Goal: Task Accomplishment & Management: Use online tool/utility

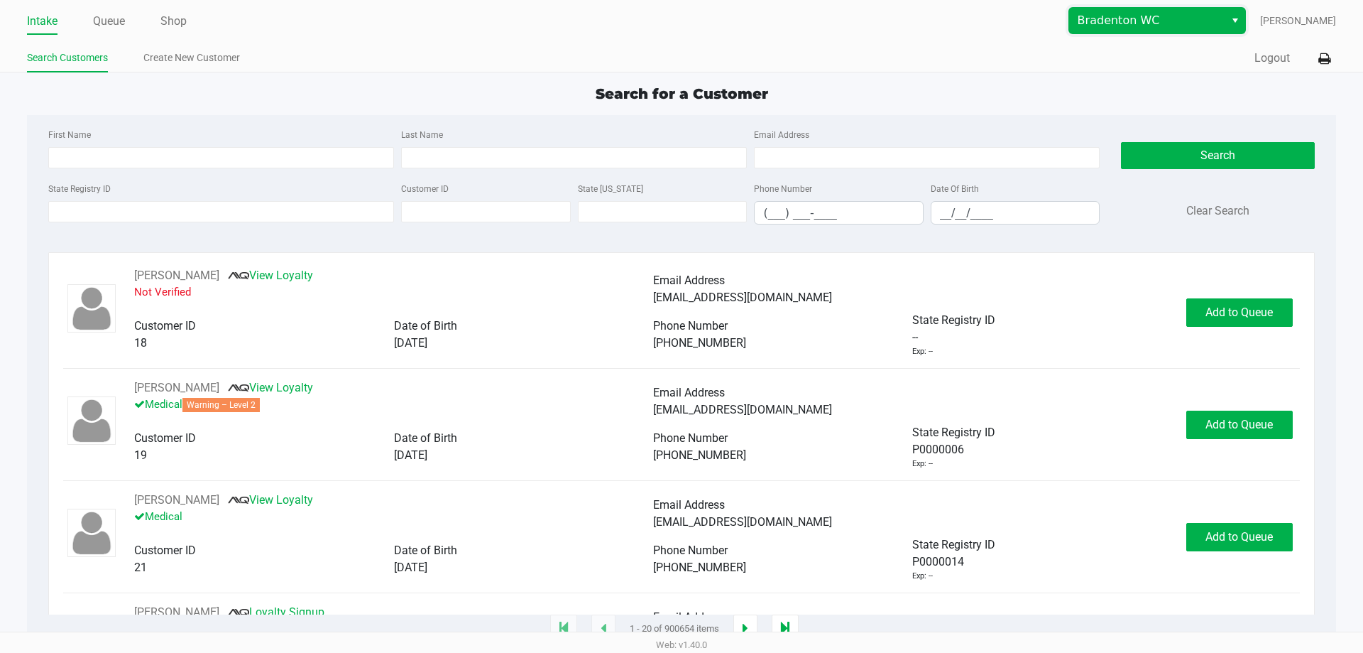
click at [1124, 21] on span "Bradenton WC" at bounding box center [1147, 20] width 138 height 17
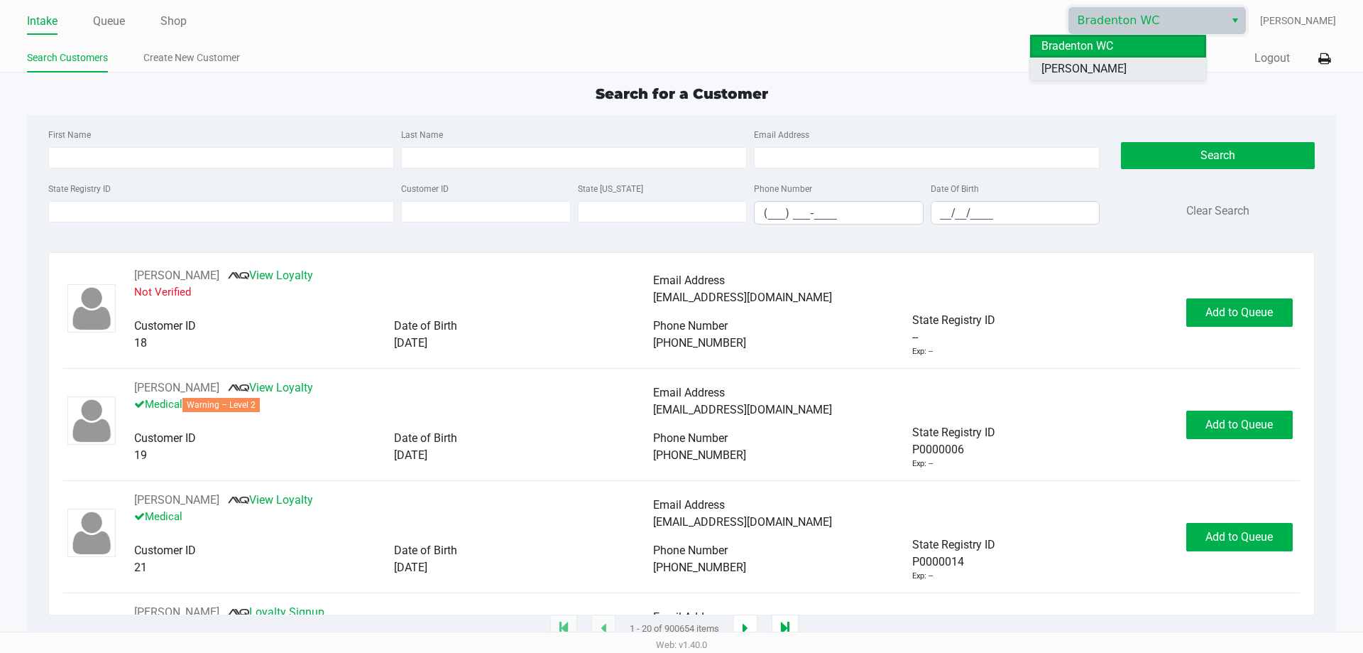
click at [1088, 70] on span "[PERSON_NAME]" at bounding box center [1084, 68] width 85 height 17
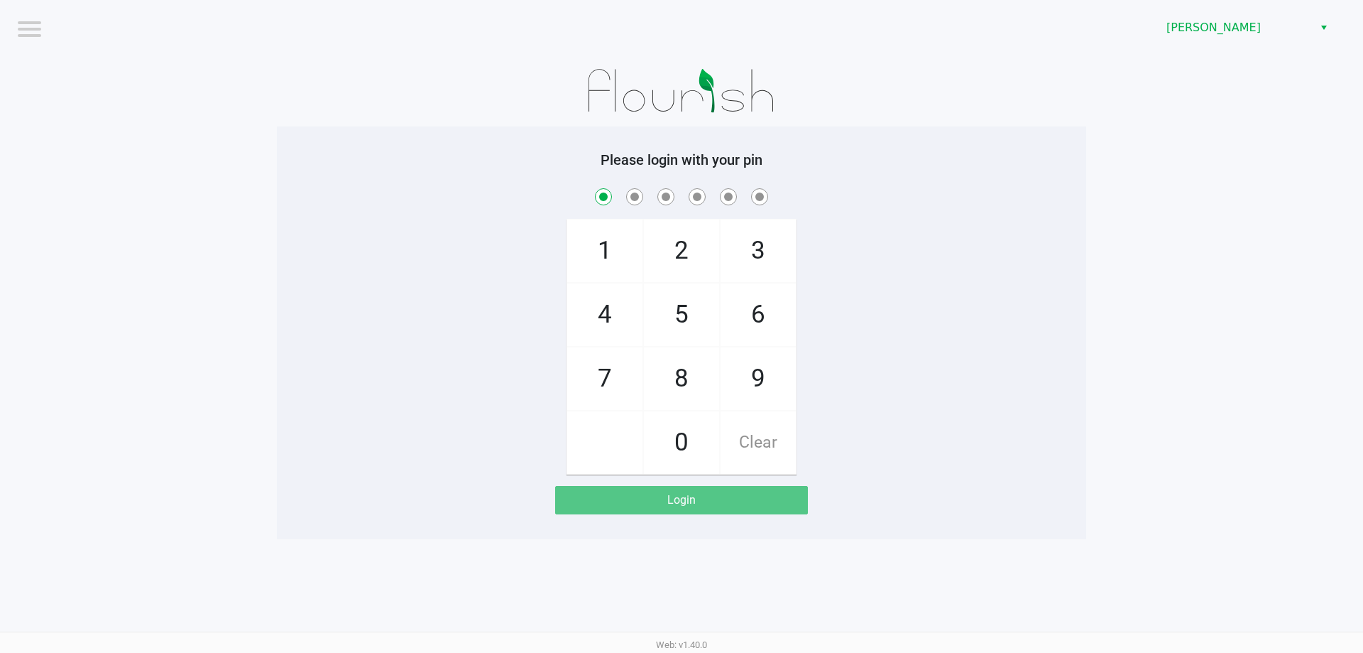
checkbox input "true"
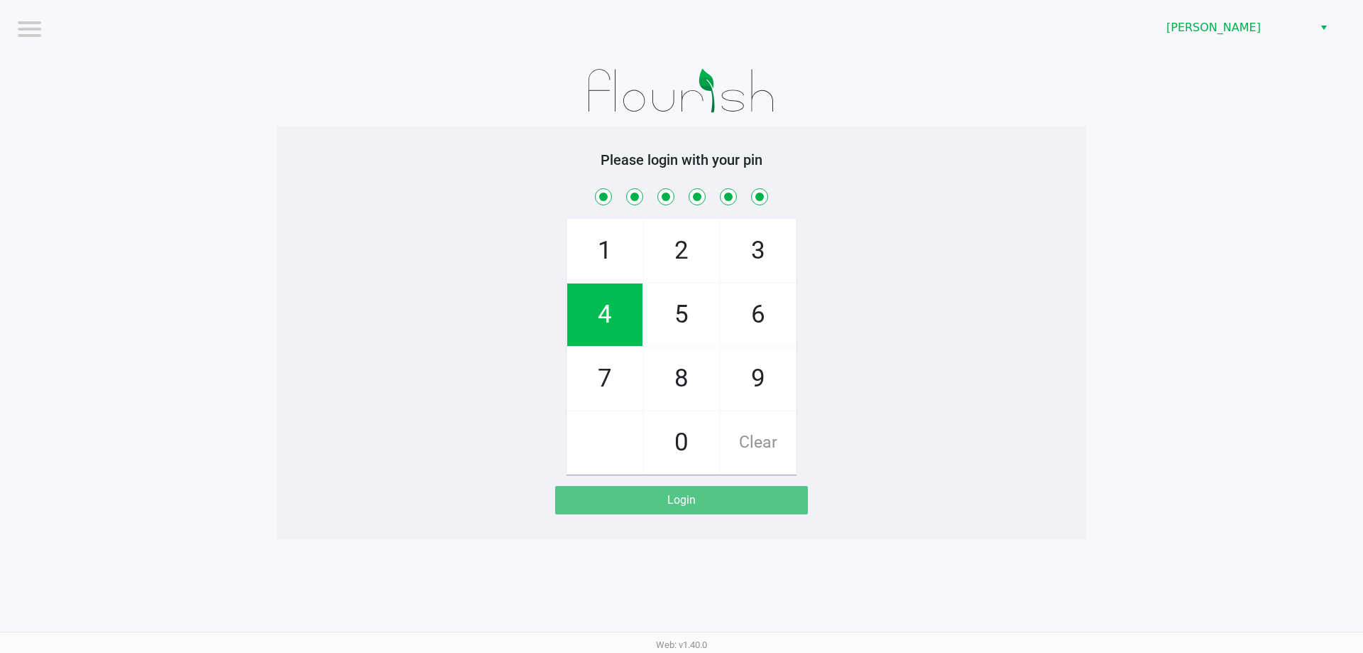
checkbox input "true"
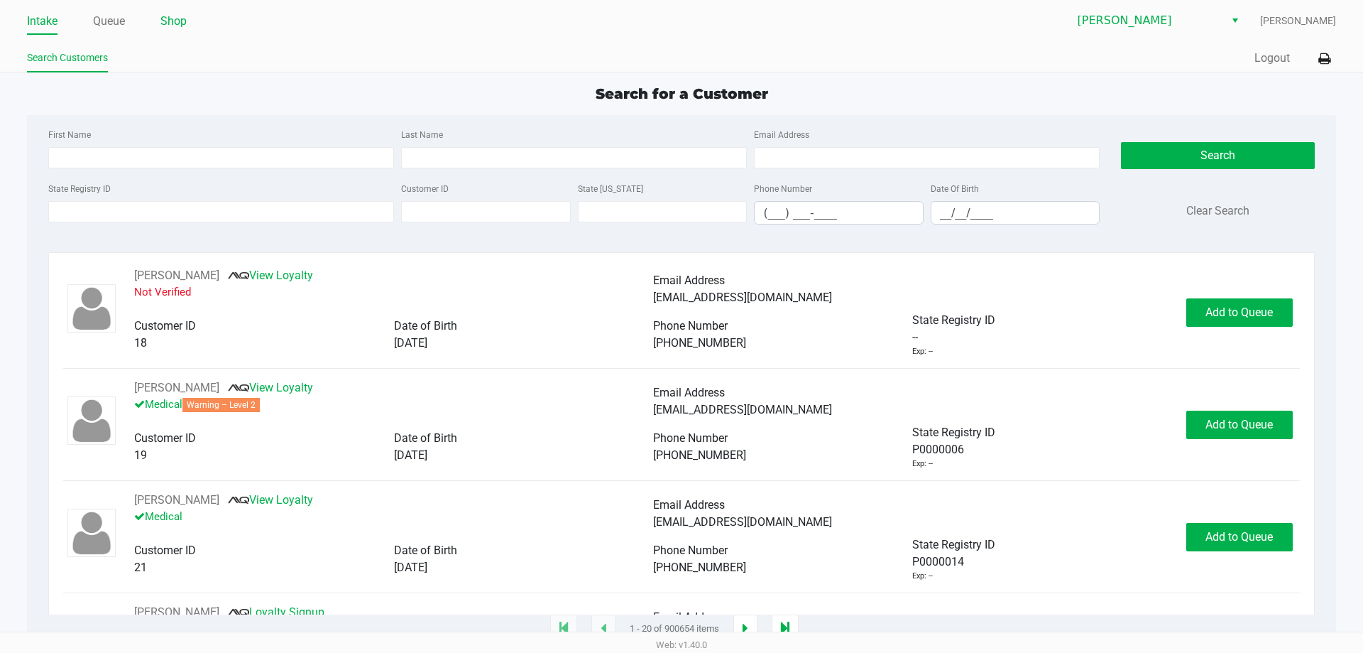
click at [172, 21] on link "Shop" at bounding box center [173, 21] width 26 height 20
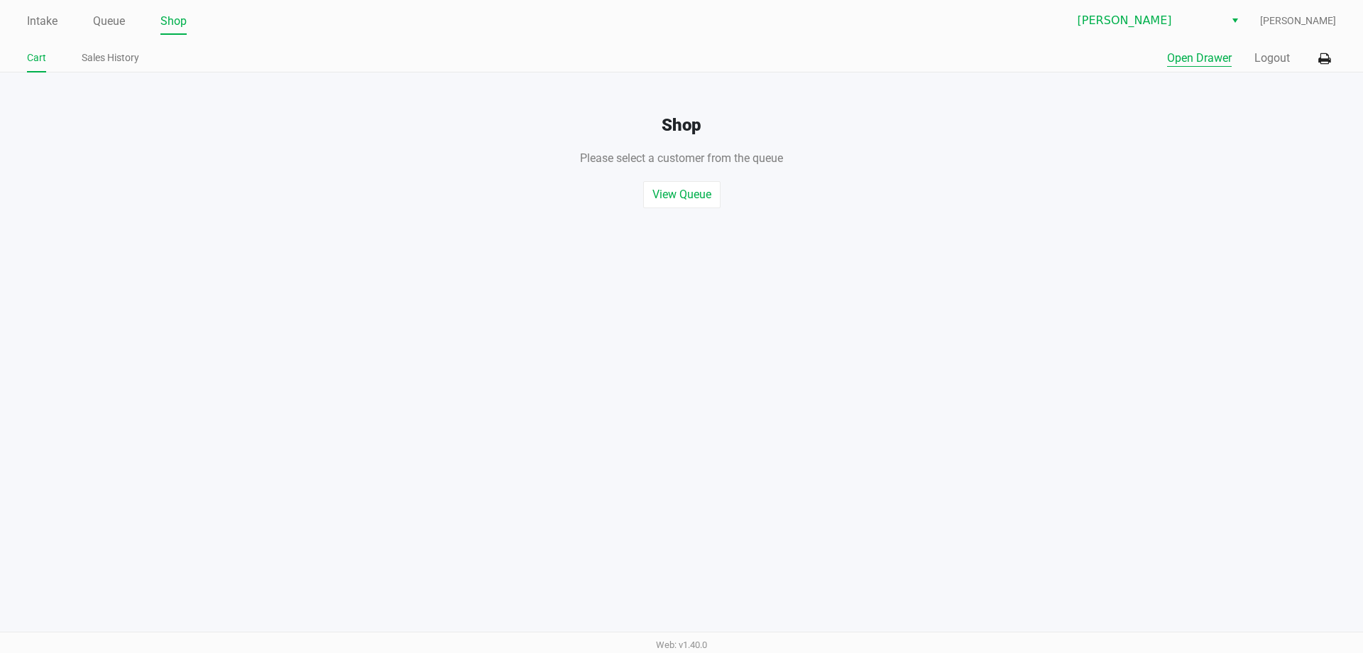
click at [1185, 50] on button "Open Drawer" at bounding box center [1199, 58] width 65 height 17
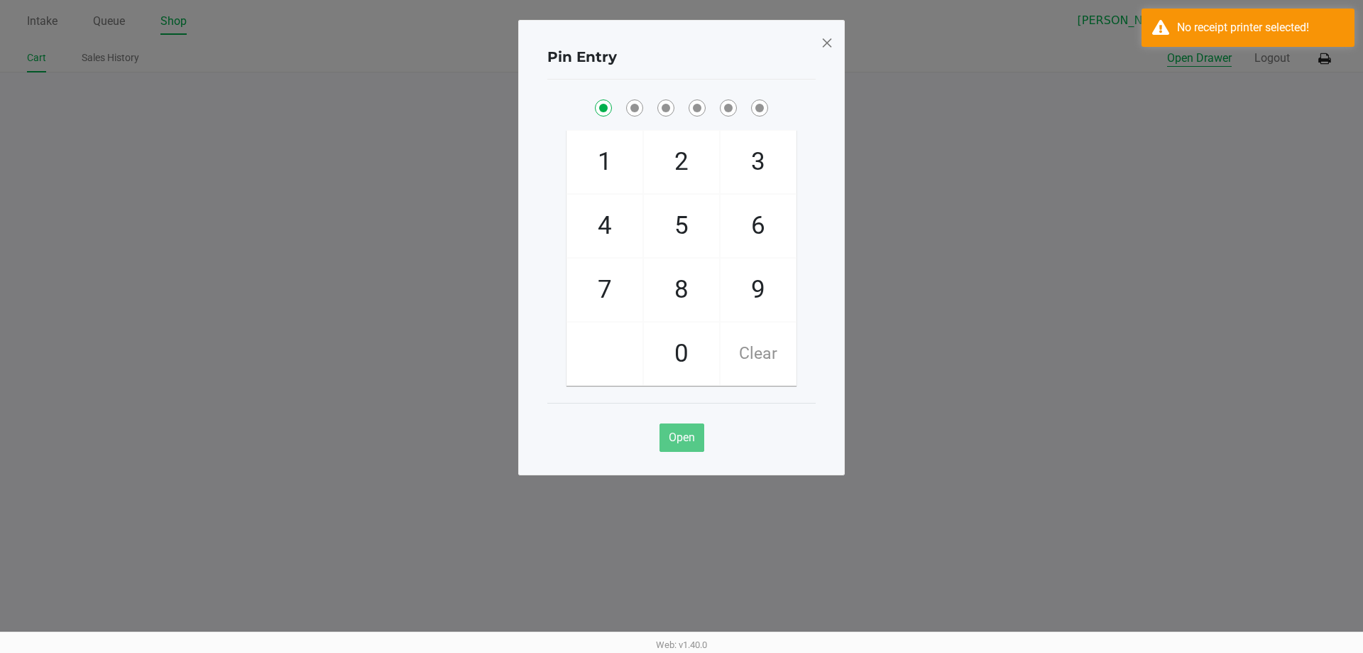
checkbox input "true"
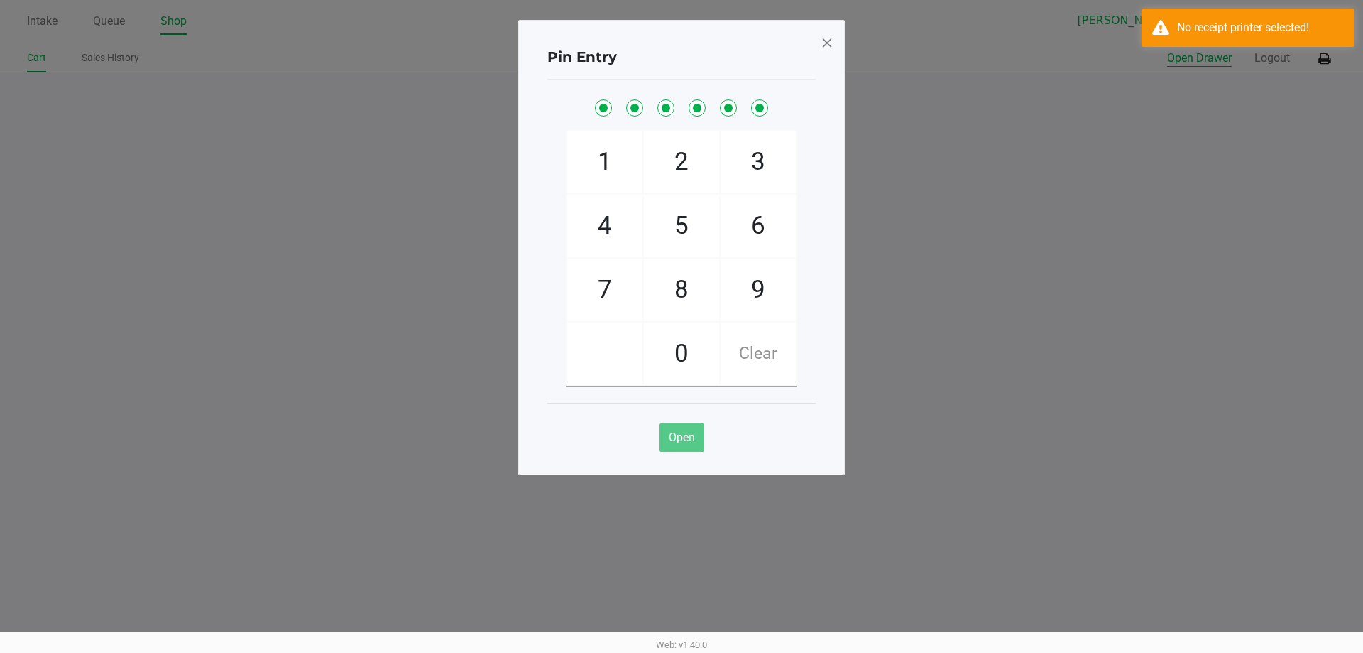
checkbox input "true"
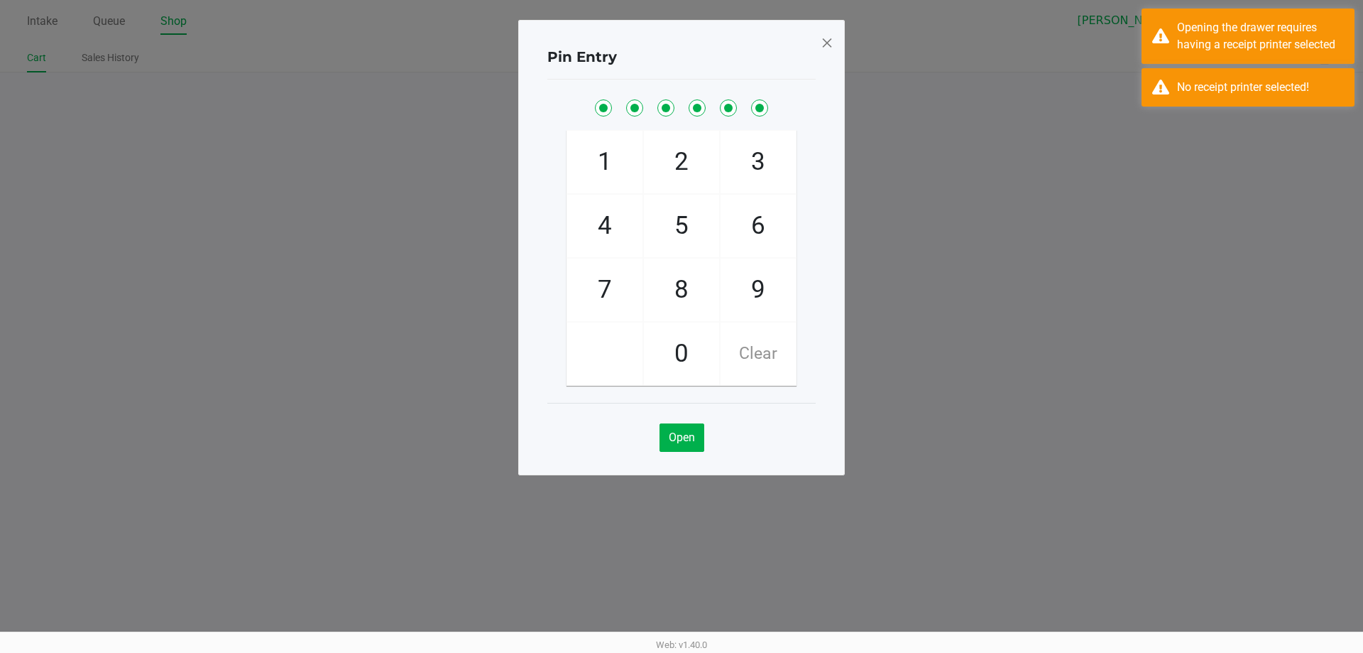
click at [831, 40] on span at bounding box center [827, 42] width 13 height 23
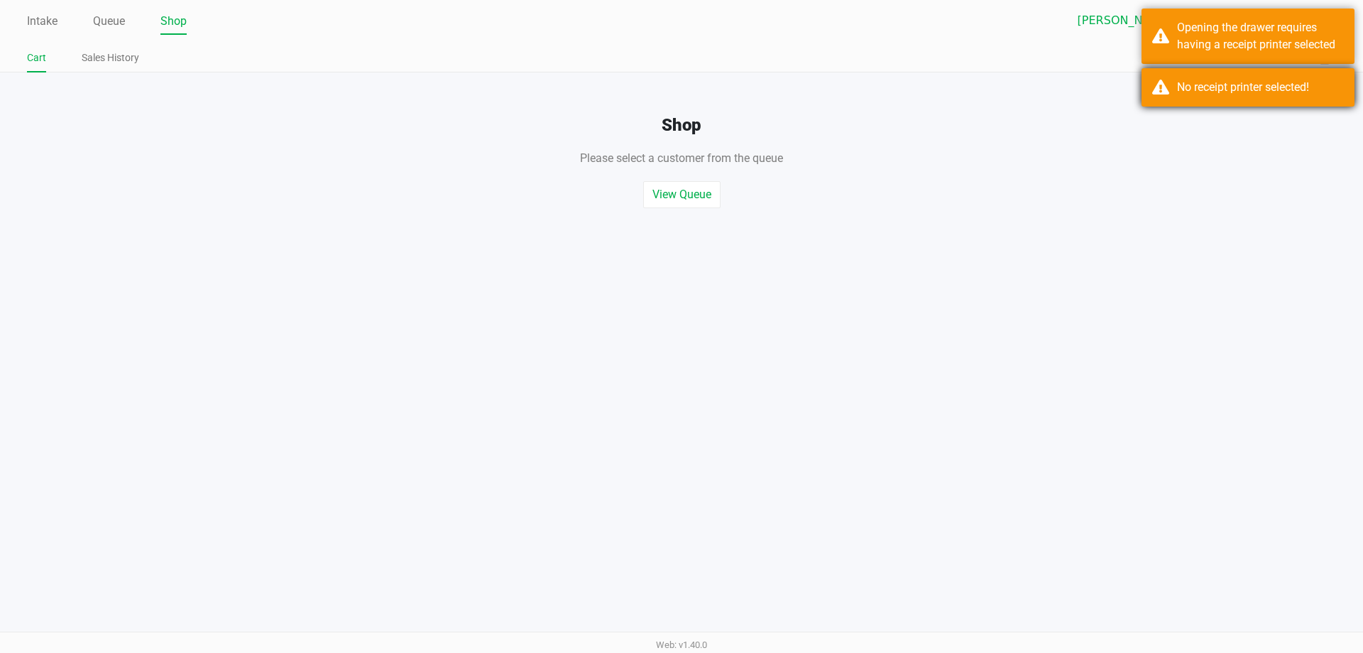
click at [1239, 84] on body "Intake Queue Shop [PERSON_NAME] [PERSON_NAME] Cart Sales History Quick Sale Ope…" at bounding box center [681, 315] width 1363 height 631
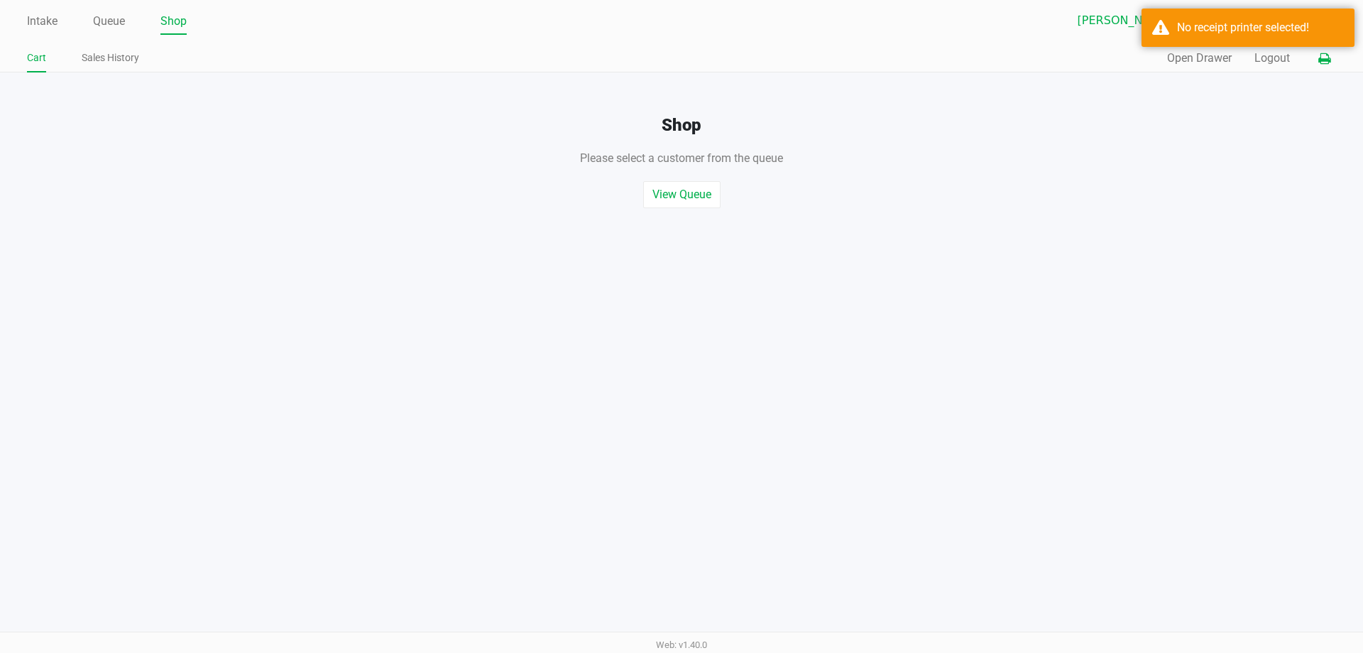
click at [1314, 56] on button at bounding box center [1324, 58] width 23 height 26
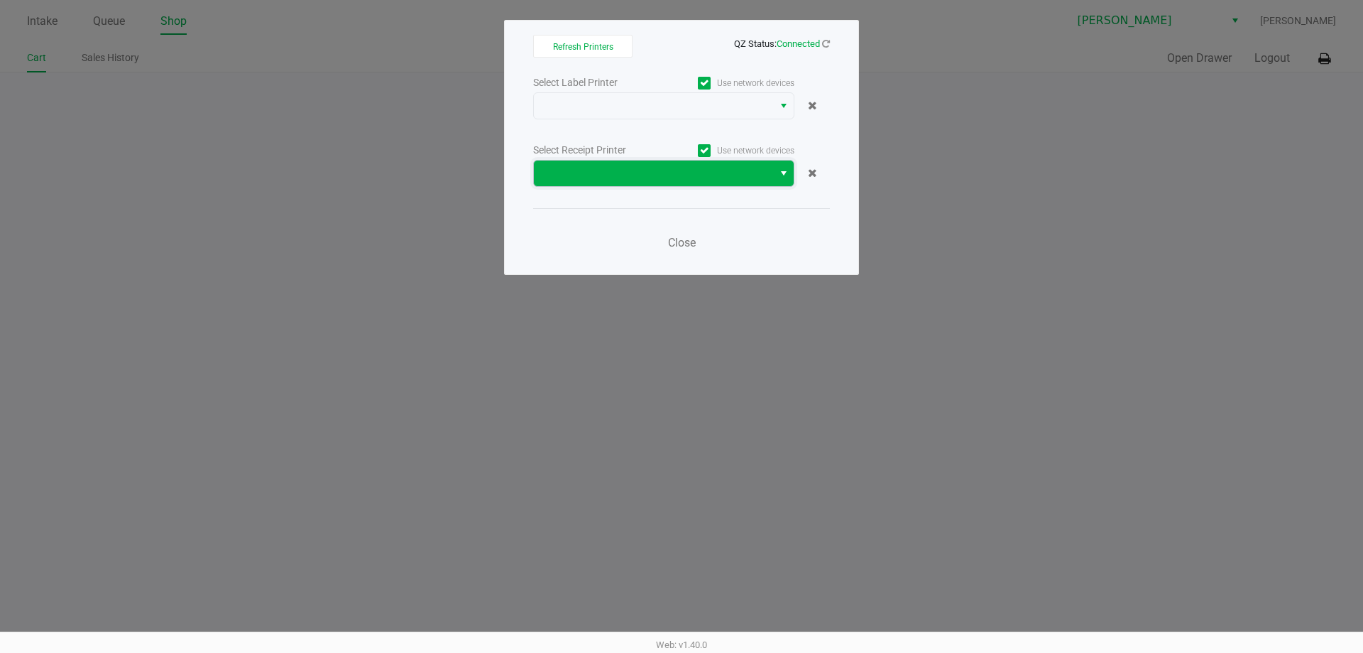
click at [659, 165] on span at bounding box center [653, 173] width 222 height 17
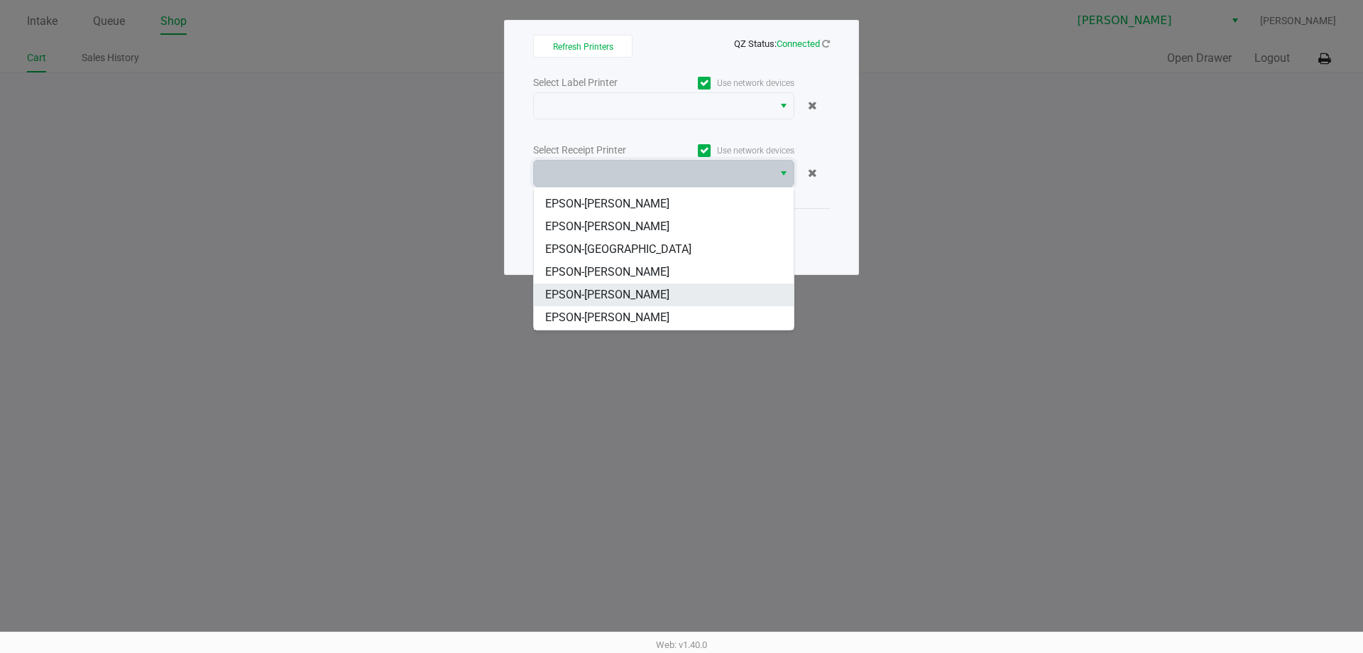
scroll to position [62, 0]
drag, startPoint x: 662, startPoint y: 296, endPoint x: 682, endPoint y: 251, distance: 49.0
click at [662, 297] on span "EPSON-[PERSON_NAME]" at bounding box center [607, 295] width 124 height 17
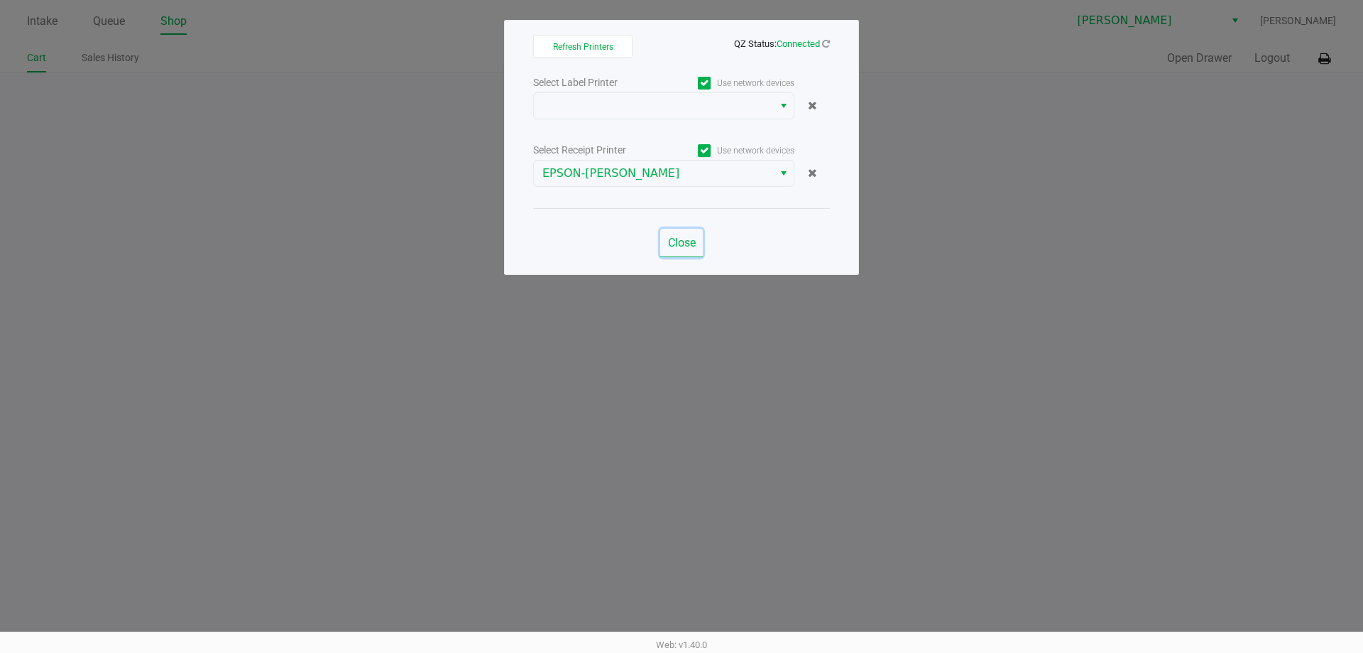
click at [682, 235] on button "Close" at bounding box center [681, 243] width 43 height 28
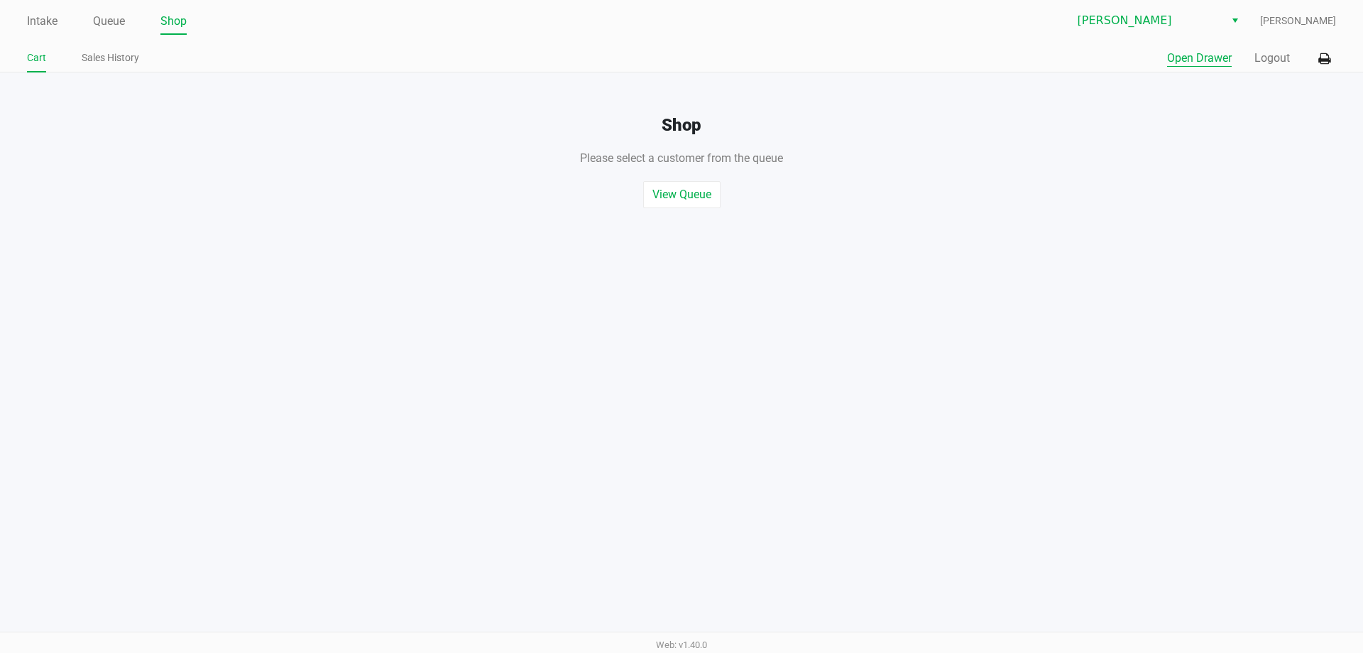
click at [1209, 51] on button "Open Drawer" at bounding box center [1199, 58] width 65 height 17
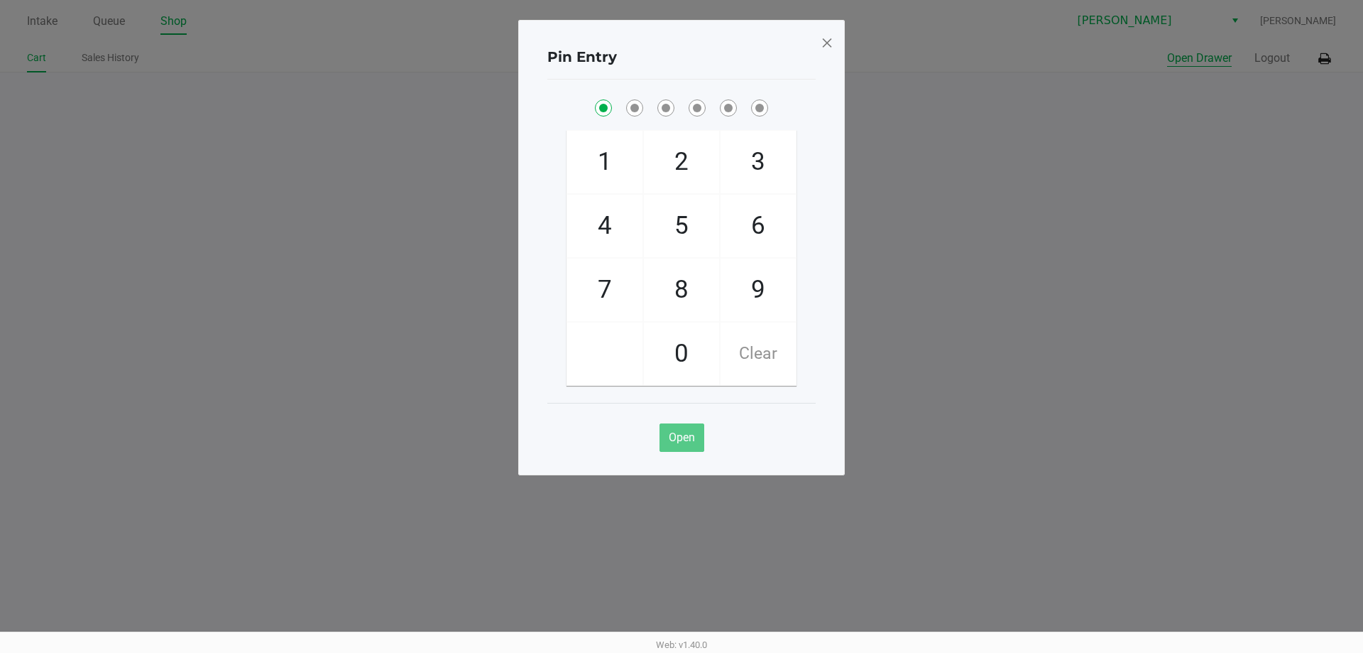
checkbox input "true"
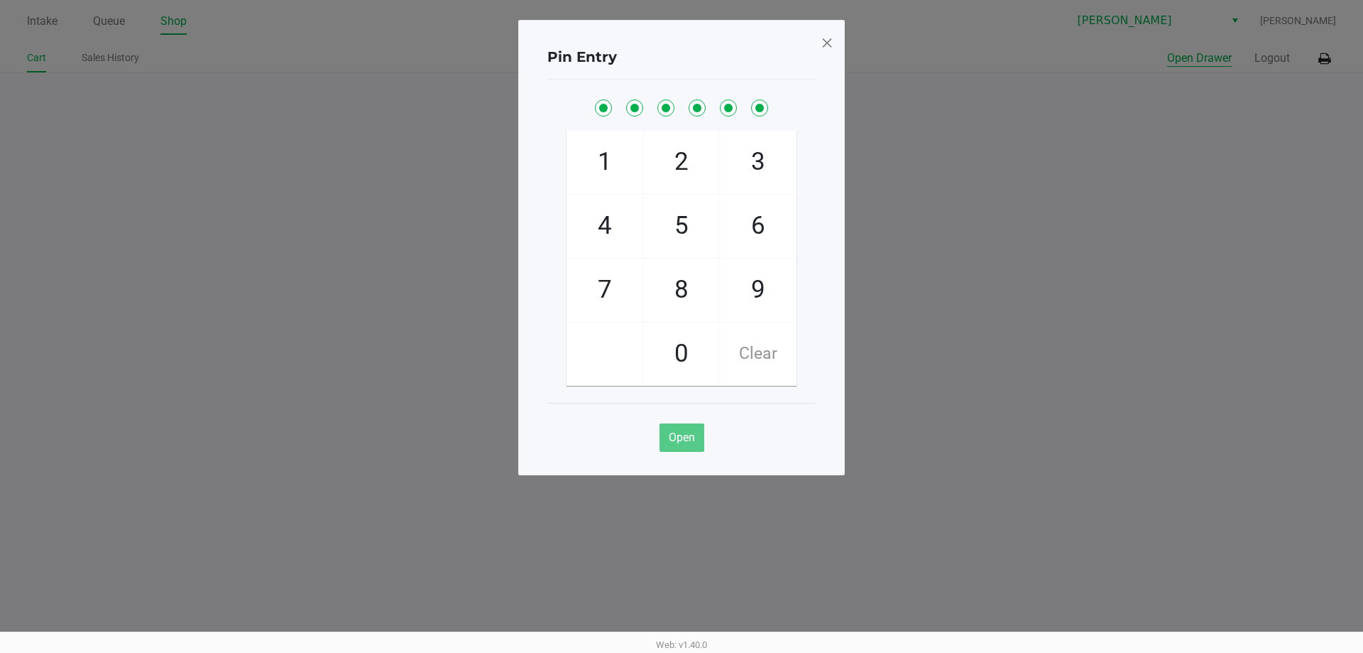
checkbox input "true"
click at [831, 40] on span at bounding box center [827, 42] width 13 height 23
